Goal: Task Accomplishment & Management: Manage account settings

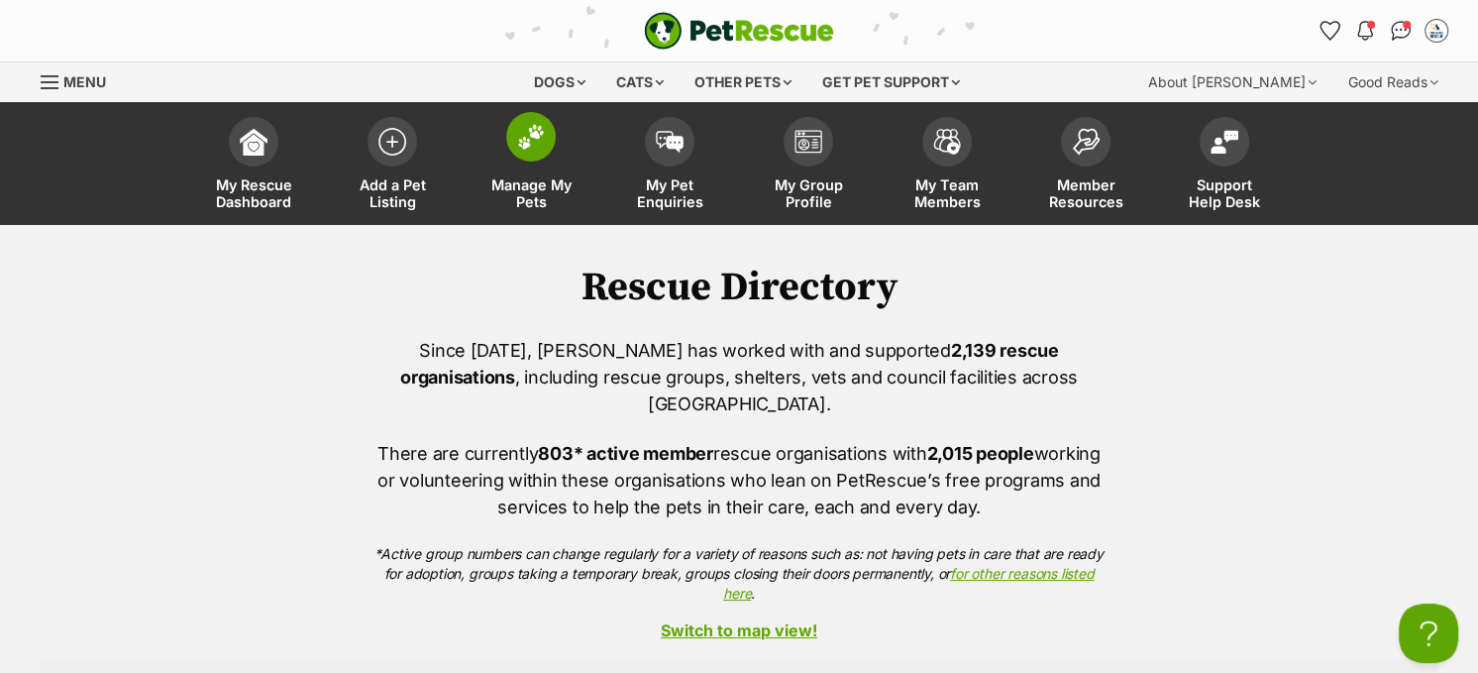
click at [520, 129] on img at bounding box center [531, 137] width 28 height 26
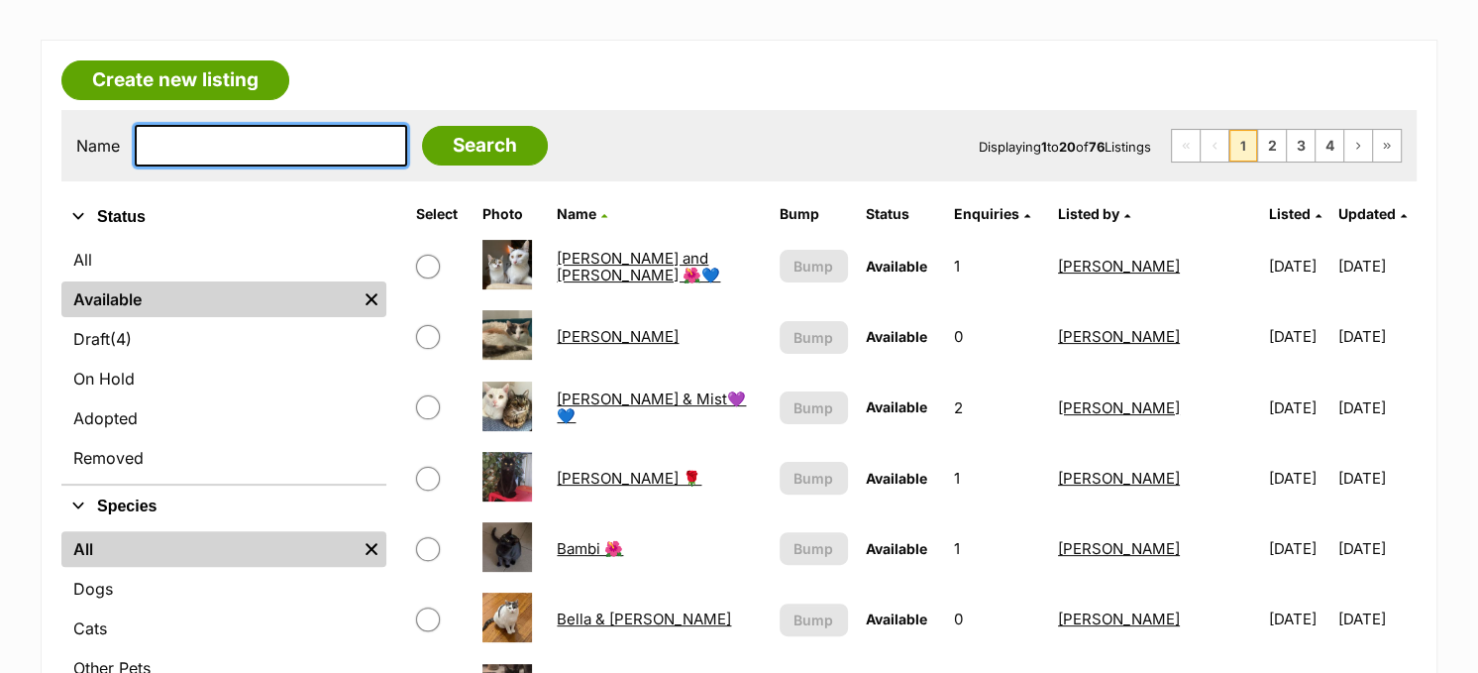
click at [305, 150] on input "text" at bounding box center [271, 146] width 273 height 42
type input "francis"
click at [422, 126] on input "Search" at bounding box center [485, 146] width 126 height 40
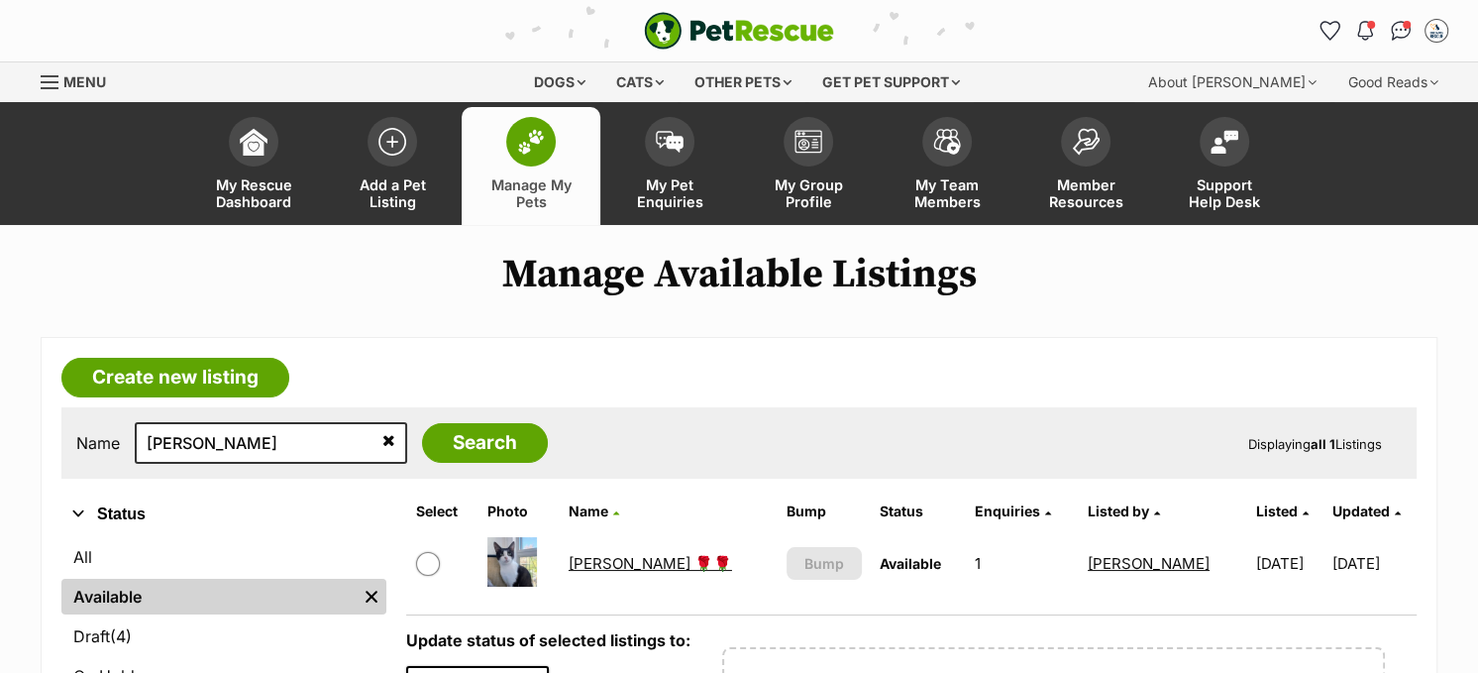
click at [606, 568] on link "[PERSON_NAME] 🌹🌹" at bounding box center [651, 563] width 164 height 19
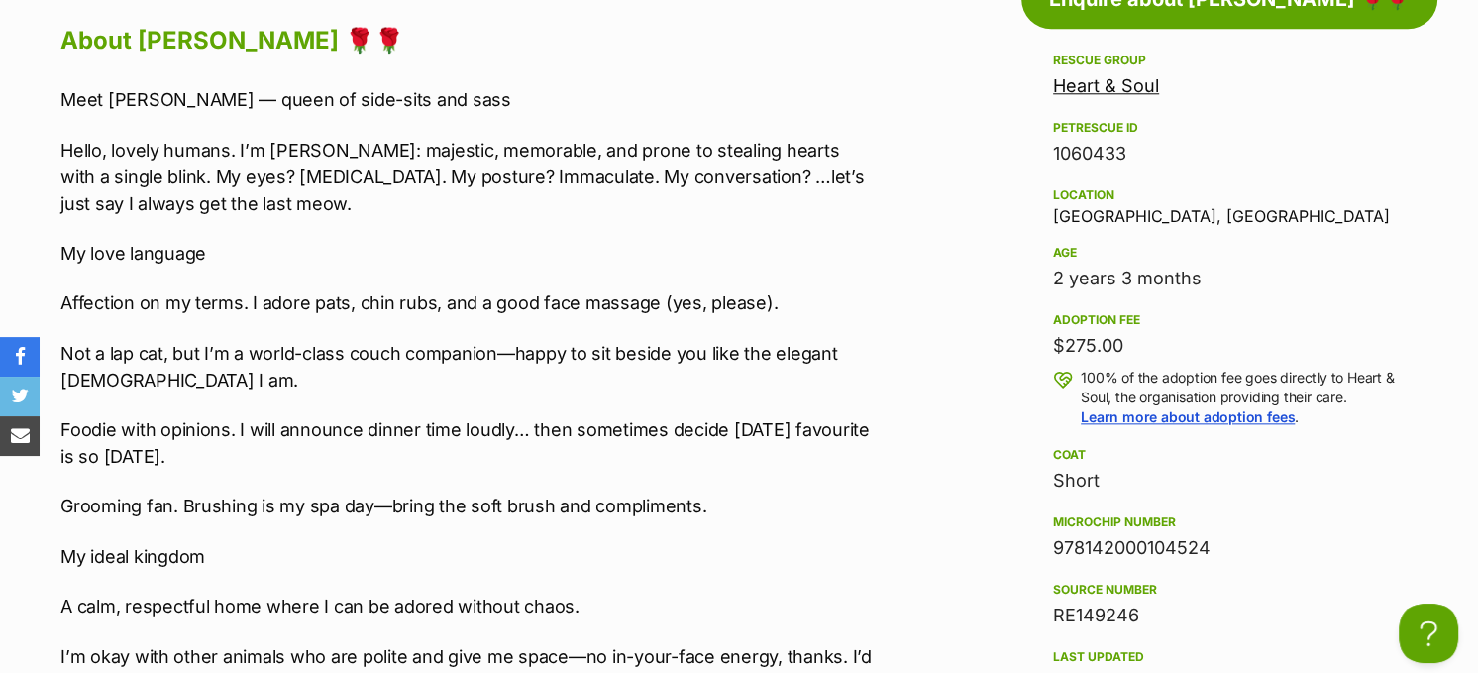
scroll to position [1982, 0]
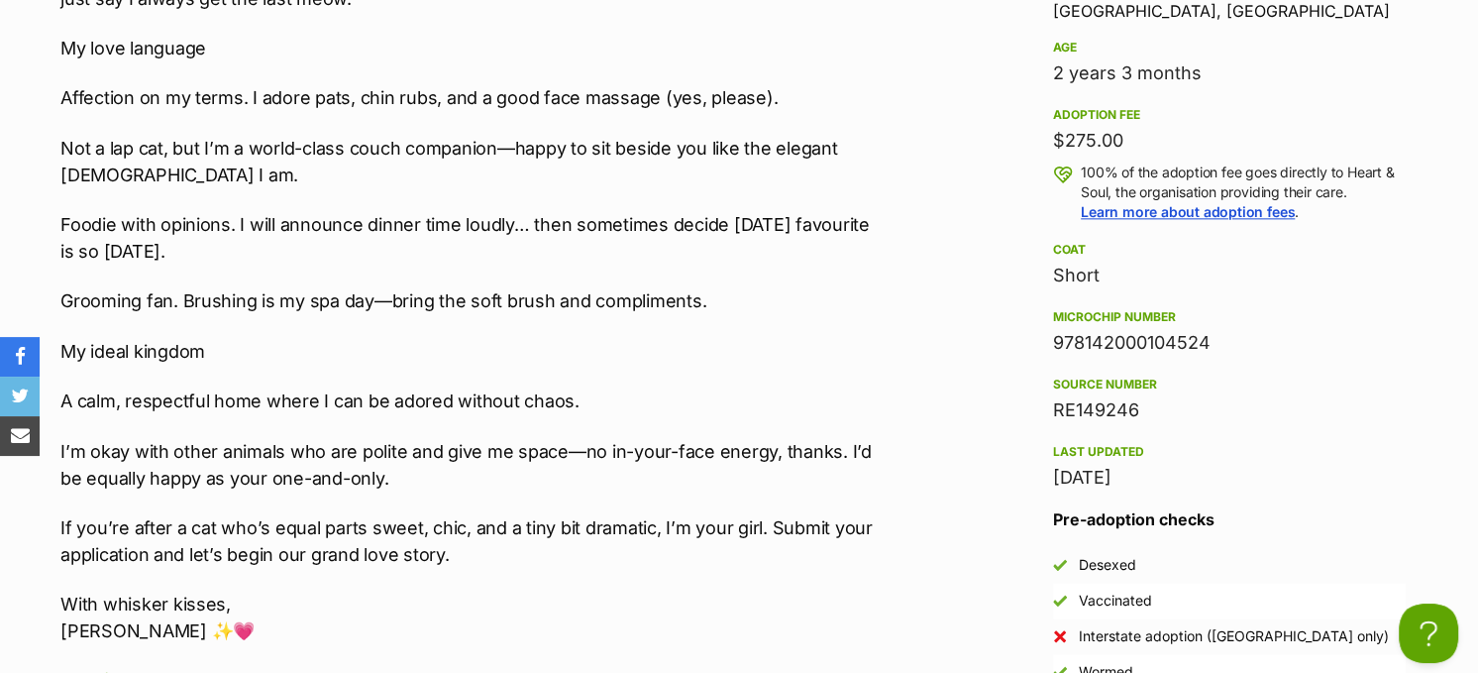
drag, startPoint x: 1218, startPoint y: 340, endPoint x: 1054, endPoint y: 328, distance: 163.9
click at [1054, 329] on div "978142000104524" at bounding box center [1229, 343] width 353 height 28
copy div "978142000104524"
